Goal: Transaction & Acquisition: Purchase product/service

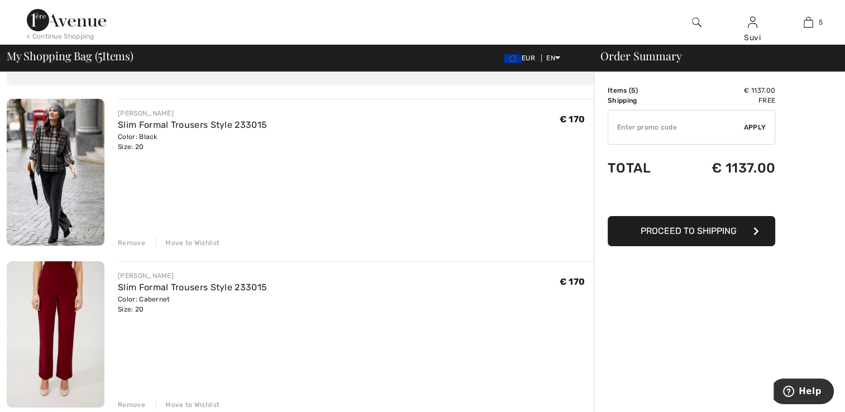
scroll to position [75, 0]
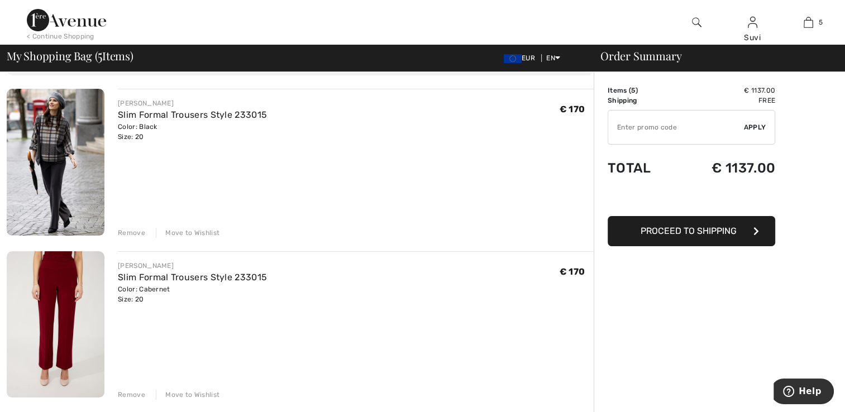
click at [118, 234] on div "Remove" at bounding box center [131, 233] width 27 height 10
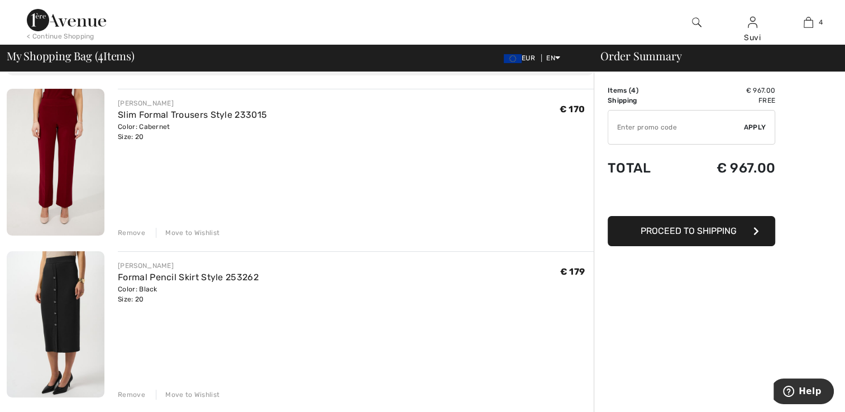
click at [132, 236] on div "Remove" at bounding box center [131, 233] width 27 height 10
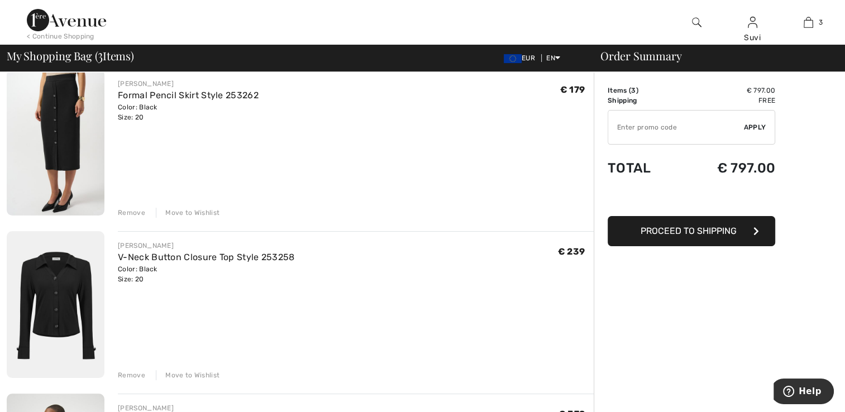
scroll to position [94, 0]
click at [170, 258] on link "V-Neck Button Closure Top Style 253258" at bounding box center [206, 258] width 177 height 11
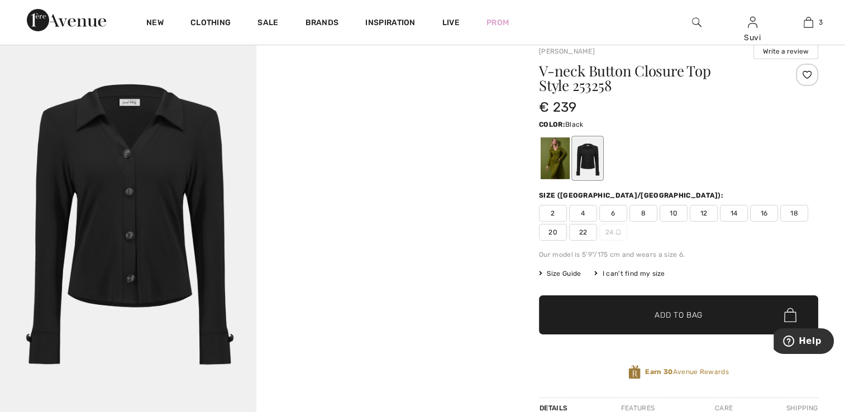
scroll to position [21, 0]
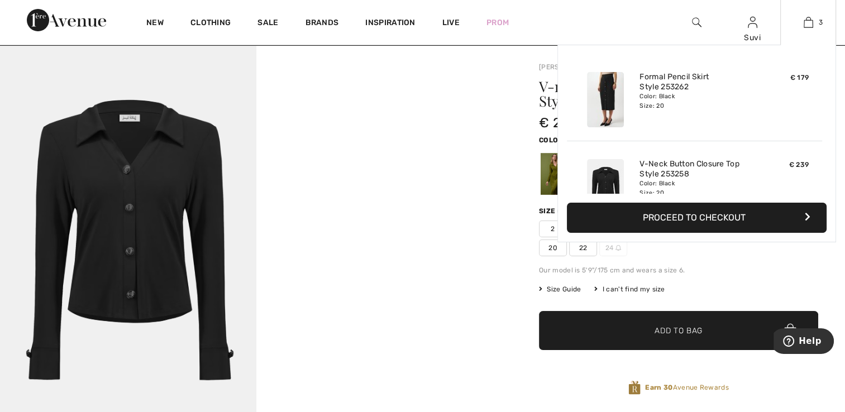
click at [709, 218] on button "Proceed to Checkout" at bounding box center [697, 218] width 260 height 30
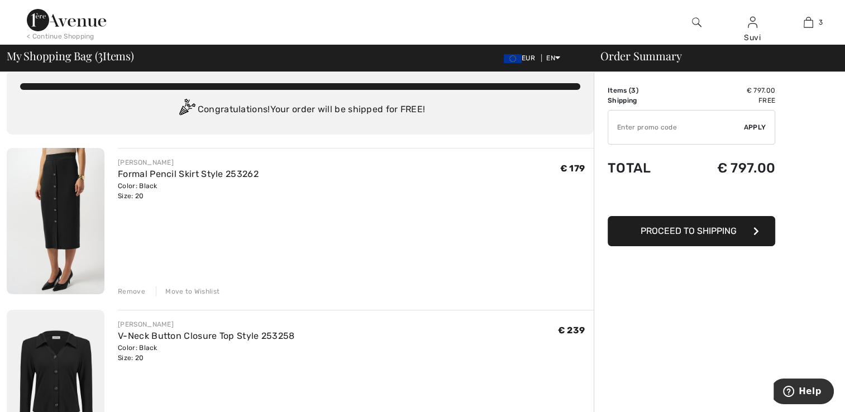
scroll to position [55, 0]
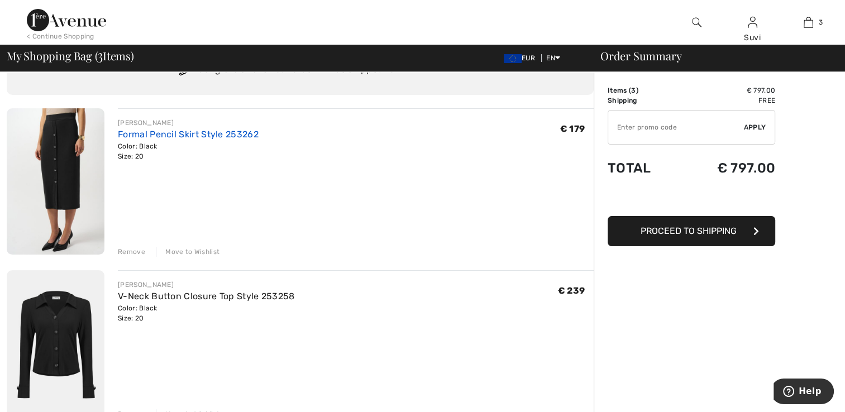
click at [129, 135] on link "Formal Pencil Skirt Style 253262" at bounding box center [188, 134] width 141 height 11
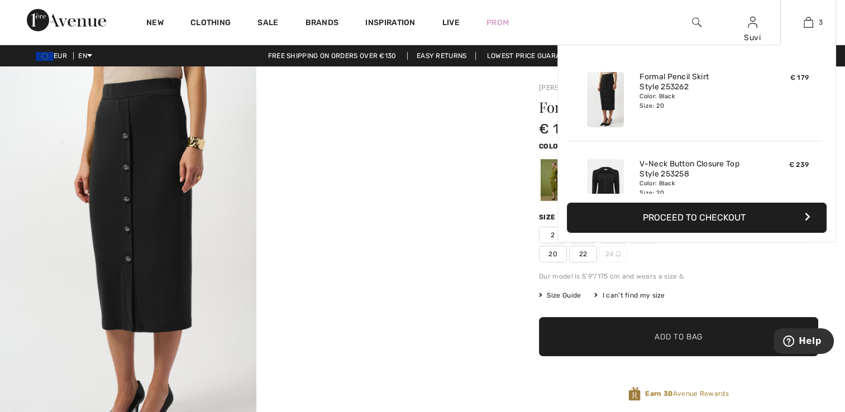
click at [688, 213] on button "Proceed to Checkout" at bounding box center [697, 218] width 260 height 30
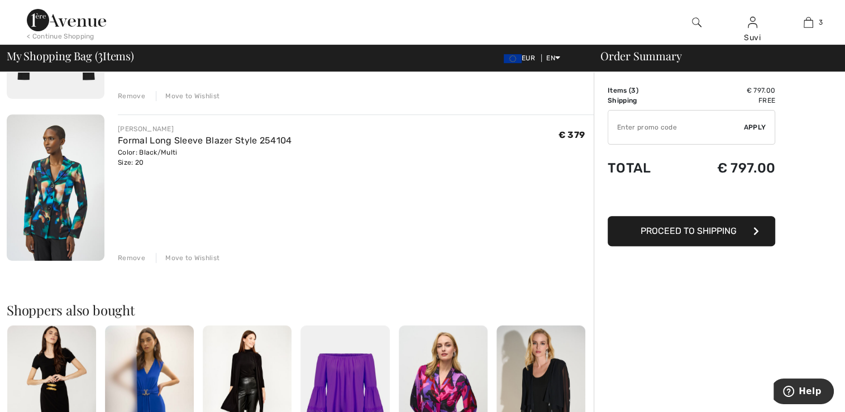
scroll to position [375, 0]
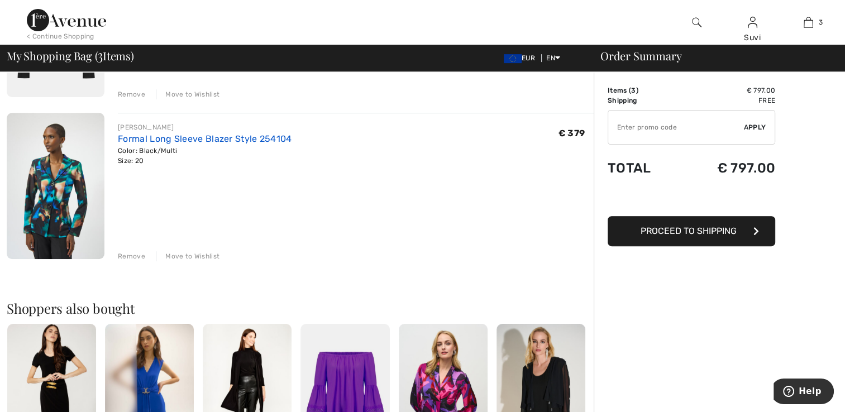
click at [180, 136] on link "Formal Long Sleeve Blazer Style 254104" at bounding box center [205, 139] width 174 height 11
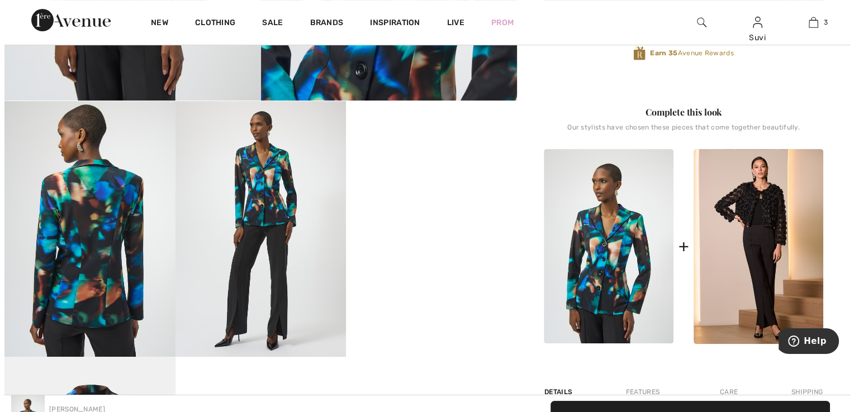
scroll to position [362, 0]
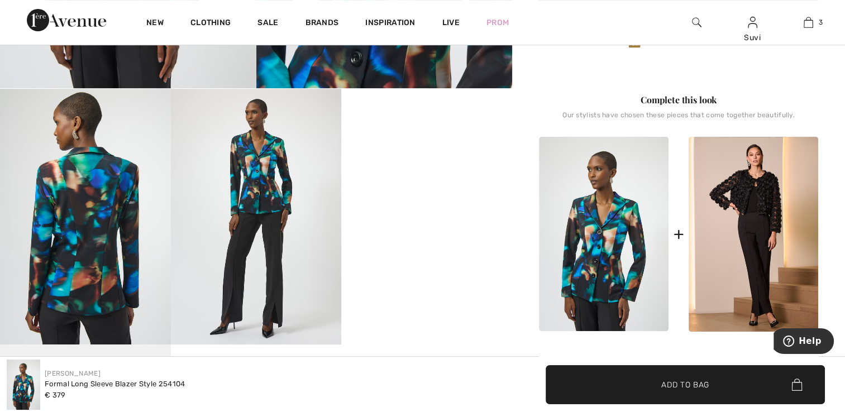
click at [69, 222] on img at bounding box center [85, 217] width 171 height 256
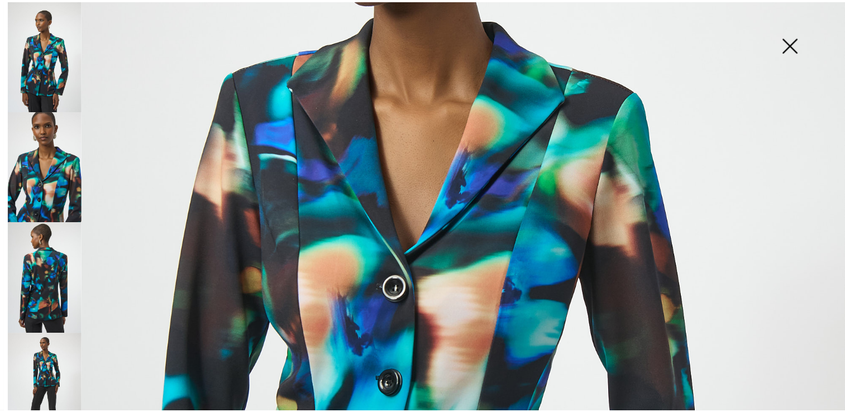
scroll to position [299, 0]
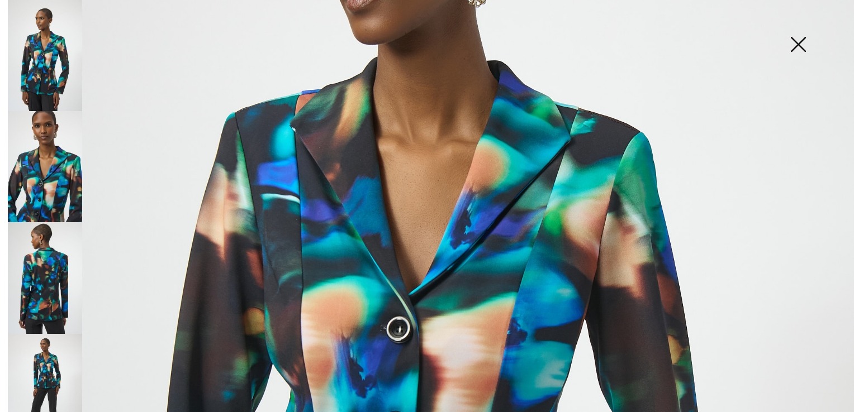
click at [790, 50] on img at bounding box center [798, 46] width 56 height 58
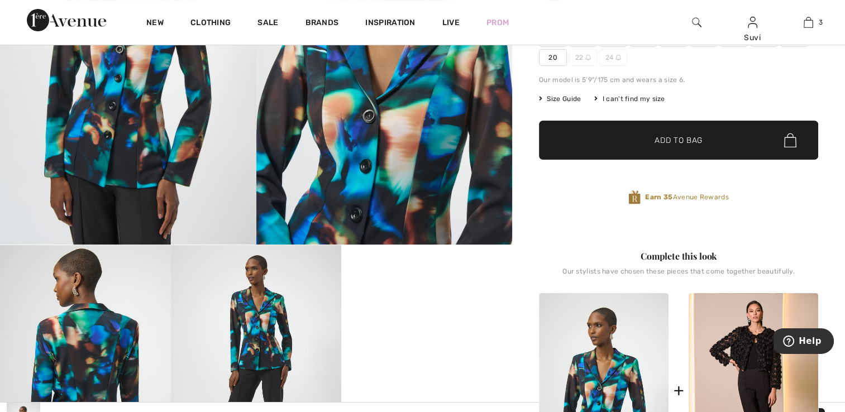
scroll to position [0, 0]
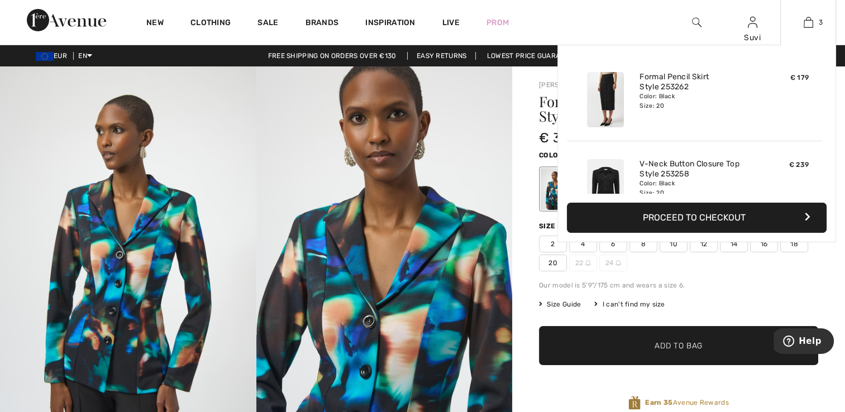
click at [694, 210] on button "Proceed to Checkout" at bounding box center [697, 218] width 260 height 30
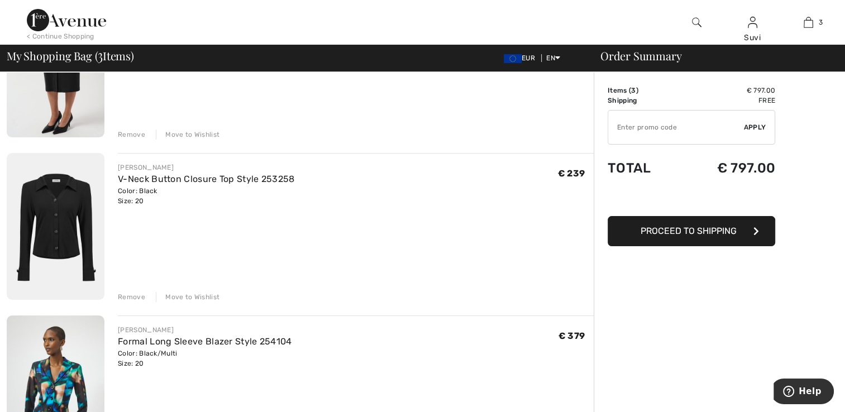
scroll to position [175, 0]
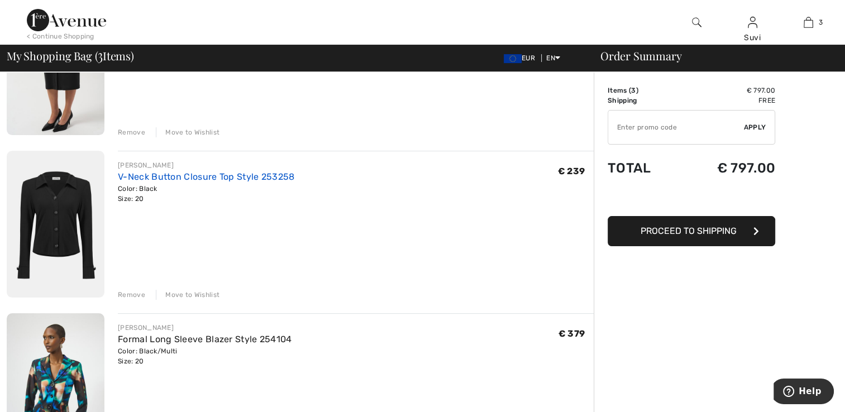
click at [127, 177] on link "V-Neck Button Closure Top Style 253258" at bounding box center [206, 177] width 177 height 11
